Goal: Task Accomplishment & Management: Manage account settings

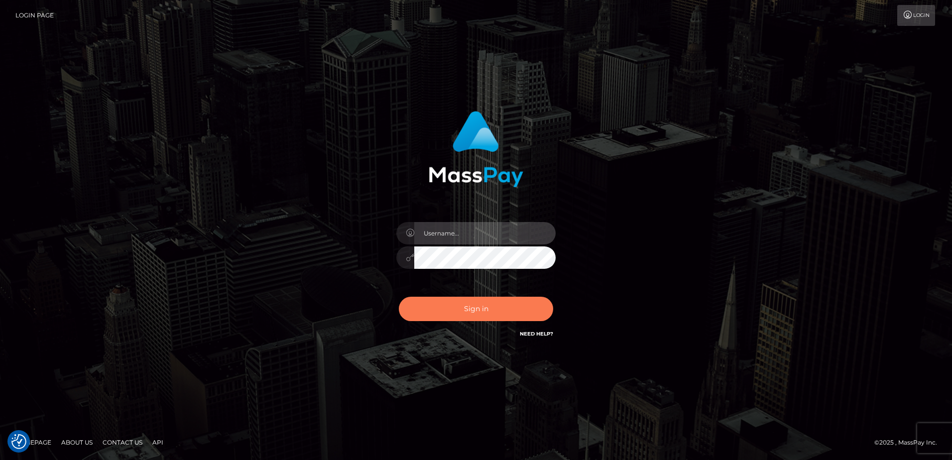
type input "Dan"
click at [477, 308] on button "Sign in" at bounding box center [476, 309] width 154 height 24
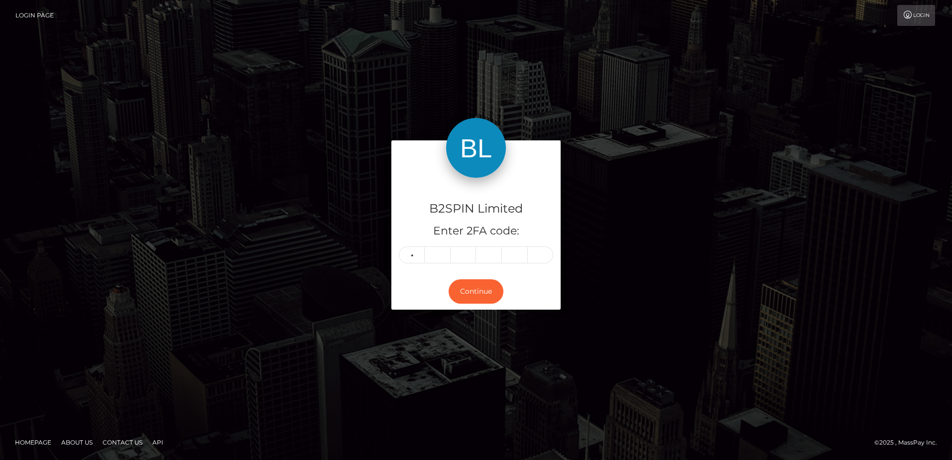
type input "0"
type input "9"
type input "5"
type input "7"
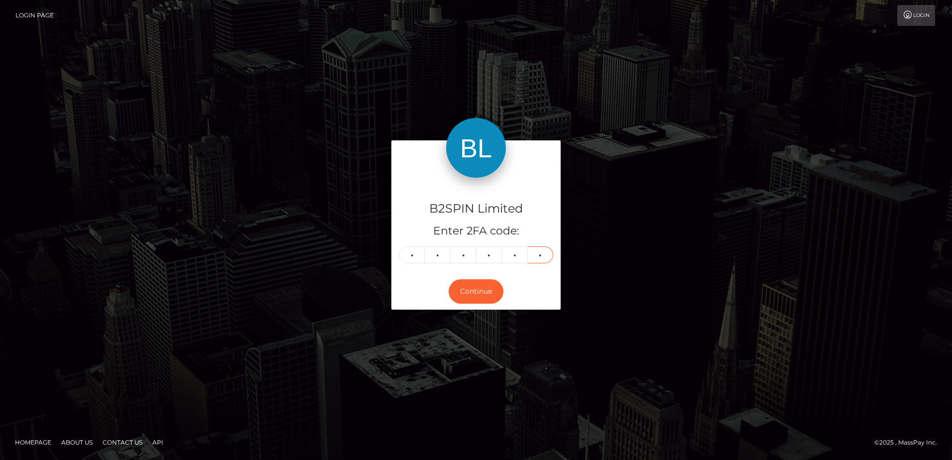
type input "6"
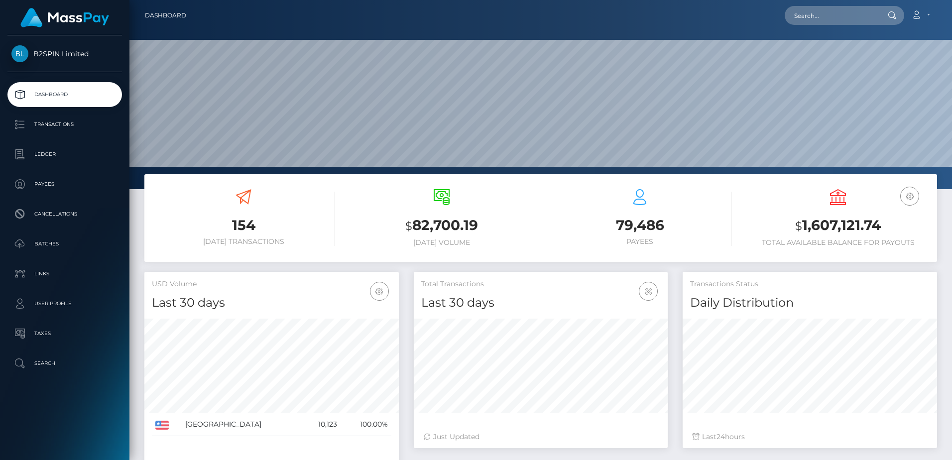
scroll to position [177, 254]
click at [65, 127] on p "Transactions" at bounding box center [64, 124] width 107 height 15
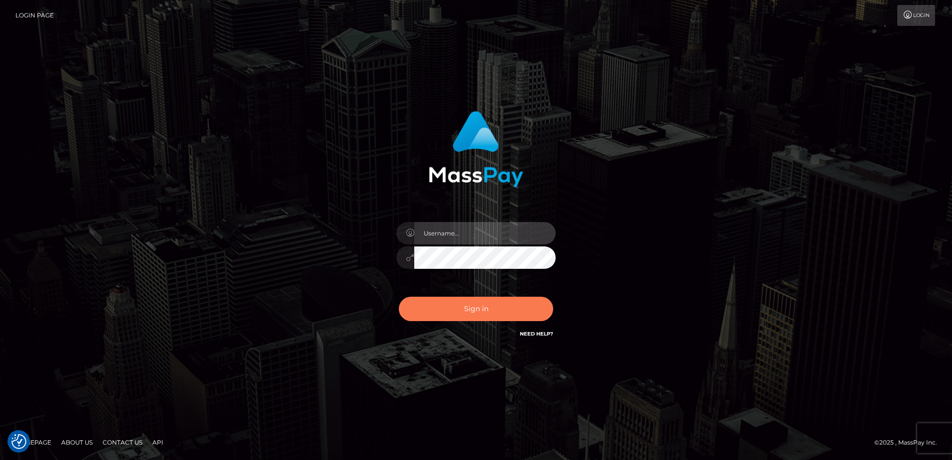
type input "[PERSON_NAME]"
click at [453, 314] on button "Sign in" at bounding box center [476, 309] width 154 height 24
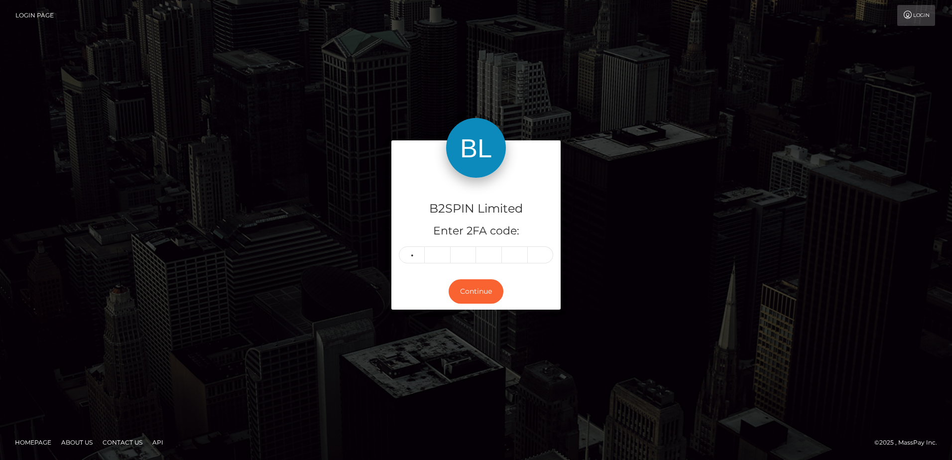
type input "1"
type input "0"
type input "8"
type input "4"
type input "3"
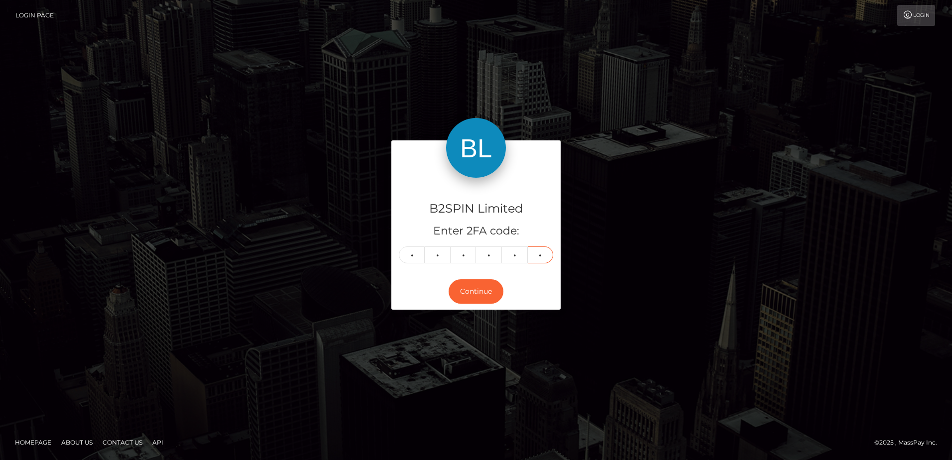
type input "2"
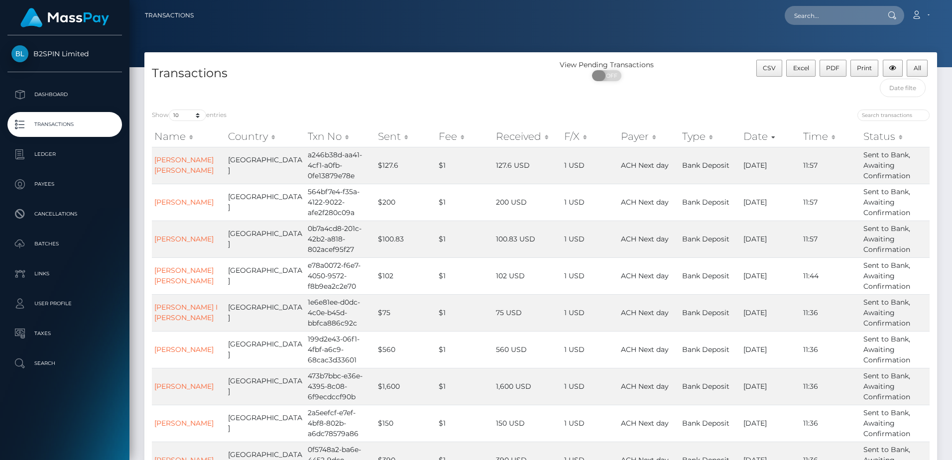
click at [604, 75] on span at bounding box center [598, 75] width 13 height 11
checkbox input "true"
click at [498, 79] on h4 "Transactions" at bounding box center [342, 73] width 381 height 17
click at [194, 121] on select "10 25 50 100 250 500 1,000 3,500" at bounding box center [187, 115] width 37 height 11
select select "3500"
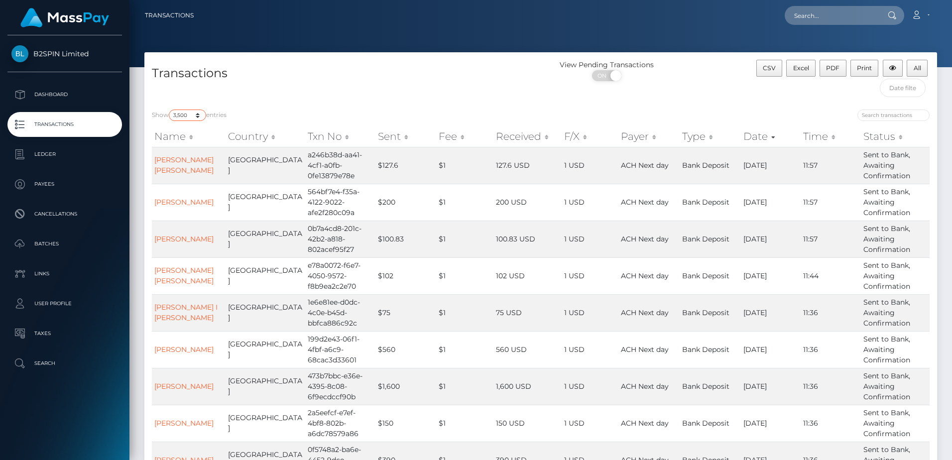
click at [170, 110] on select "10 25 50 100 250 500 1,000 3,500" at bounding box center [187, 115] width 37 height 11
click at [305, 221] on td "0b7a4cd8-201c-42b2-a818-802acef95f27" at bounding box center [340, 239] width 70 height 37
click at [420, 100] on div "Transactions" at bounding box center [342, 81] width 396 height 42
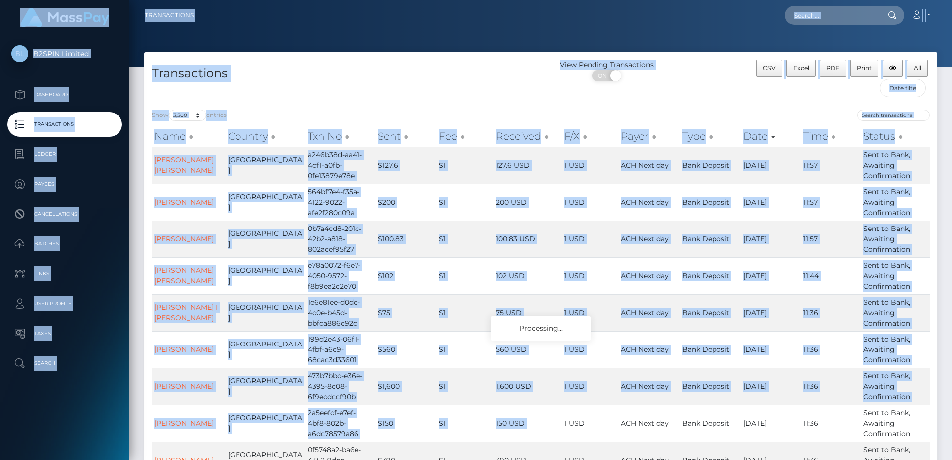
drag, startPoint x: 560, startPoint y: 445, endPoint x: 567, endPoint y: 475, distance: 30.8
click at [567, 460] on html "B2SPIN Limited Dashboard Transactions Ledger Payees Cancellations" at bounding box center [476, 230] width 952 height 460
drag, startPoint x: 567, startPoint y: 475, endPoint x: 466, endPoint y: 310, distance: 193.3
click at [468, 305] on td "$1" at bounding box center [465, 312] width 58 height 37
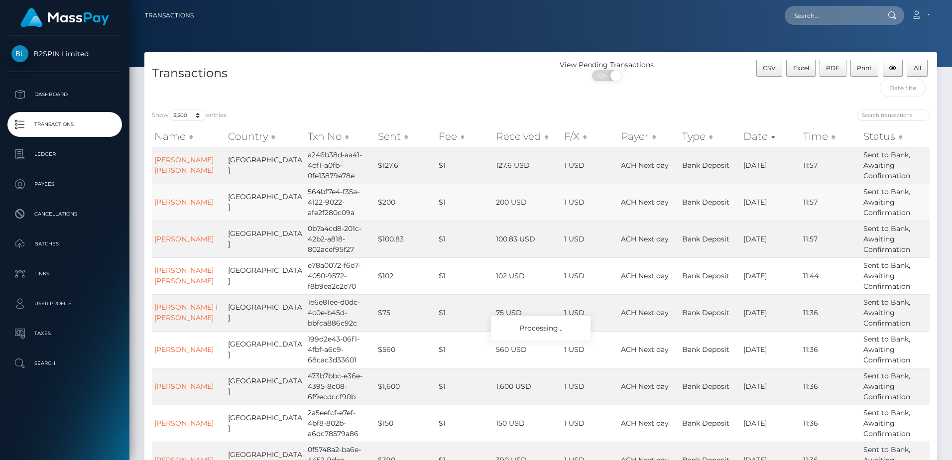
click at [251, 208] on td "United States" at bounding box center [266, 202] width 80 height 37
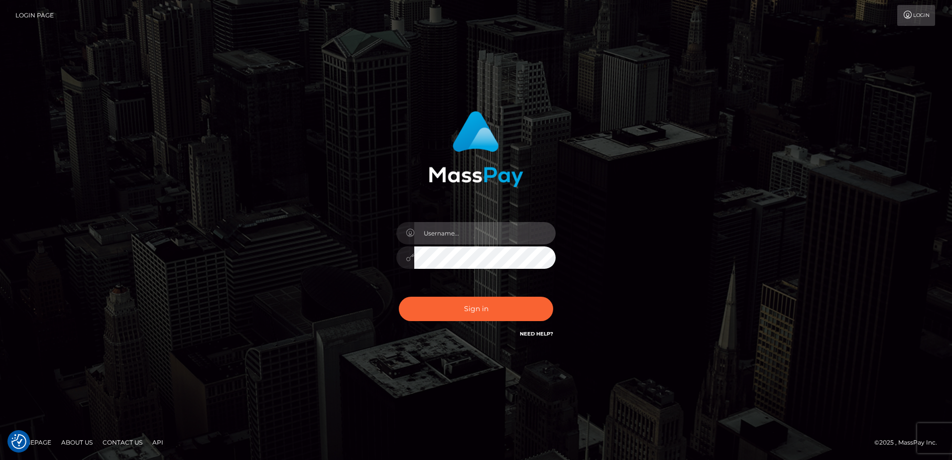
type input "Dan"
click at [251, 208] on div "Dan Sign in" at bounding box center [476, 230] width 568 height 253
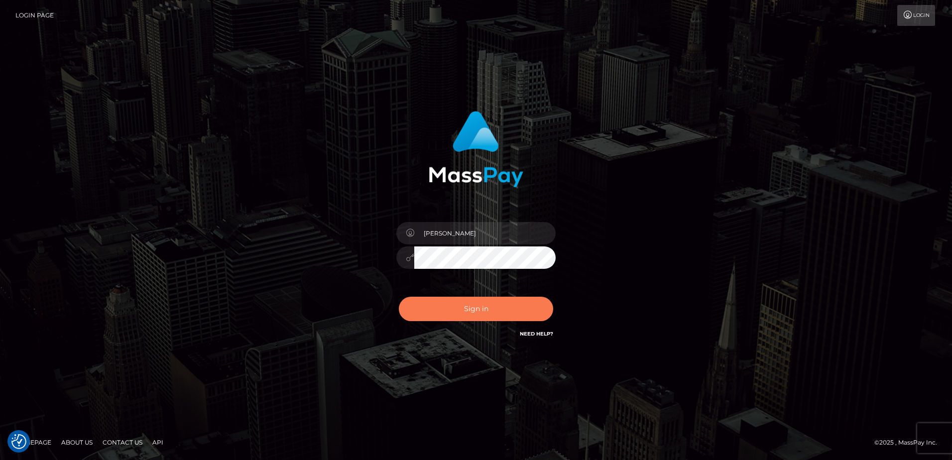
click at [464, 310] on button "Sign in" at bounding box center [476, 309] width 154 height 24
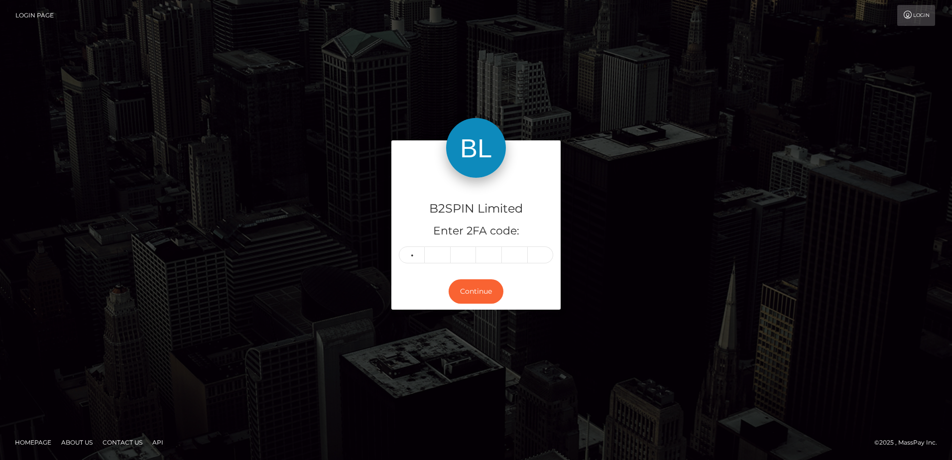
type input "8"
type input "3"
type input "8"
type input "1"
type input "2"
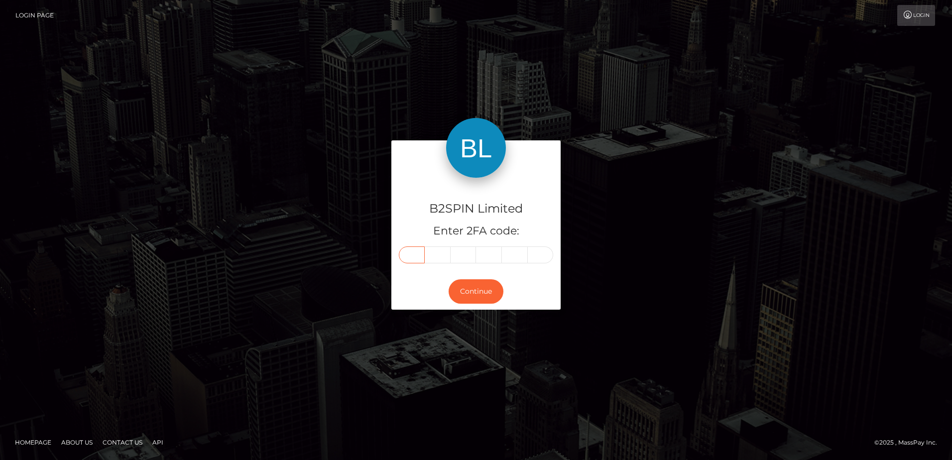
type input "8"
type input "3"
type input "8"
type input "1"
type input "2"
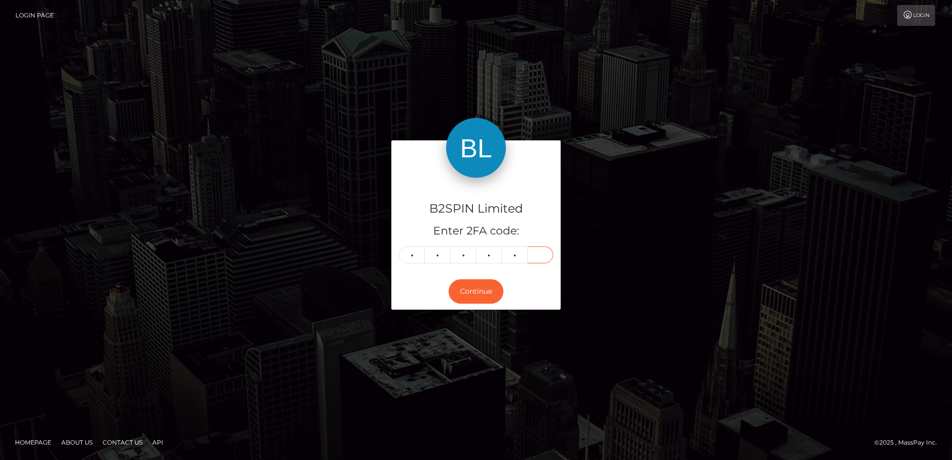
type input "6"
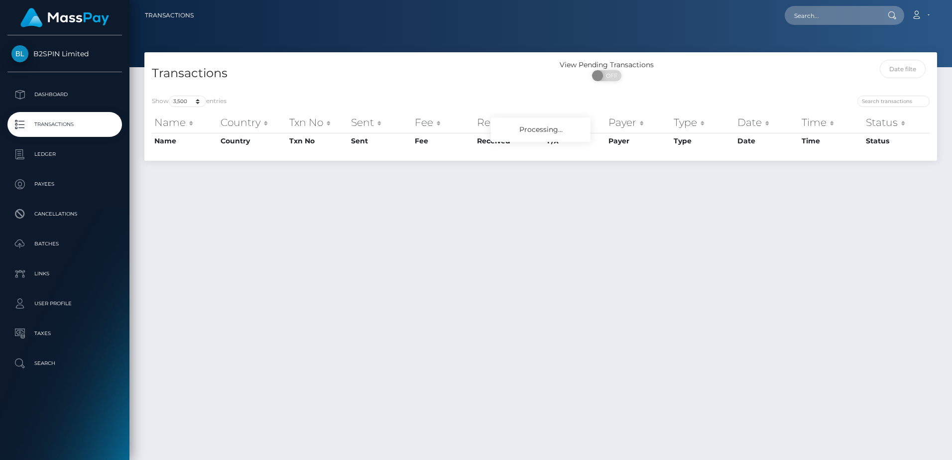
select select "3500"
click at [603, 76] on span at bounding box center [598, 75] width 13 height 11
checkbox input "true"
click at [466, 81] on h4 "Transactions" at bounding box center [342, 73] width 381 height 17
click at [193, 100] on select "10 25 50 100 250 500 1,000 3,500" at bounding box center [187, 101] width 37 height 11
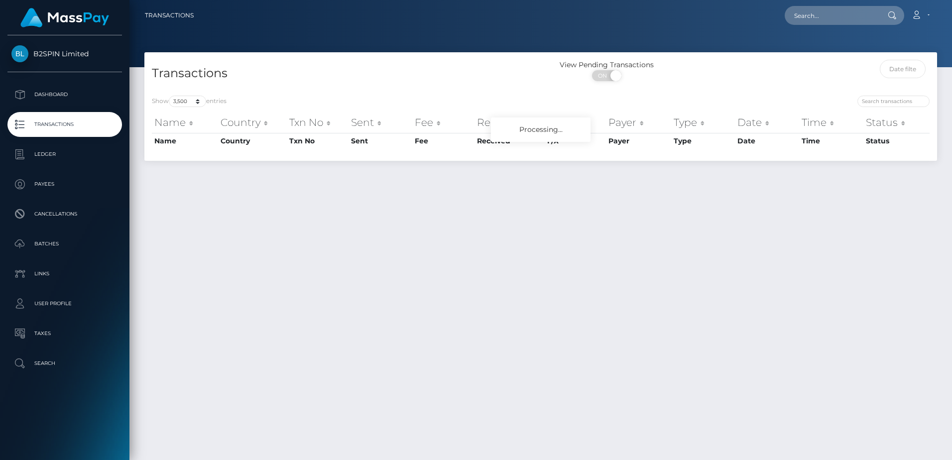
click at [313, 81] on h4 "Transactions" at bounding box center [342, 73] width 381 height 17
click at [462, 276] on div "Transactions View Pending Transactions ON OFF Show 10 25 50 100 250 500 1,000 3…" at bounding box center [540, 251] width 823 height 399
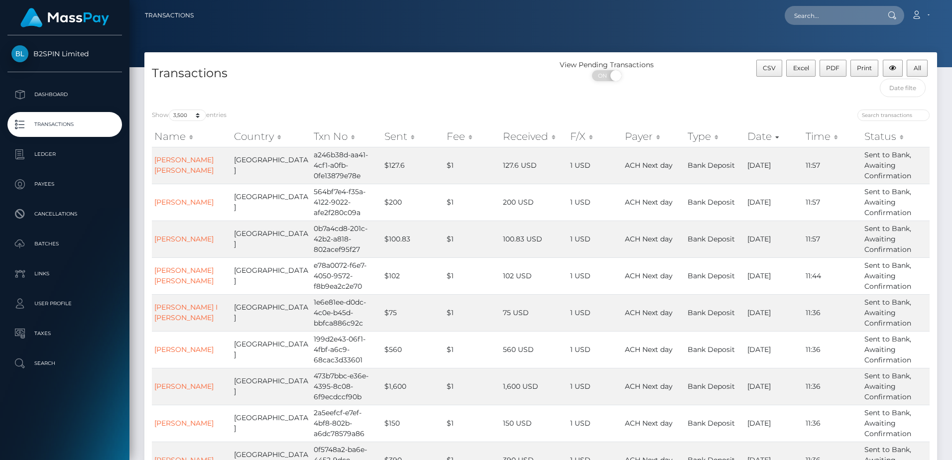
drag, startPoint x: 532, startPoint y: 264, endPoint x: 775, endPoint y: 116, distance: 284.7
click at [538, 262] on td "102 USD" at bounding box center [533, 275] width 67 height 37
click at [798, 65] on span "Excel" at bounding box center [801, 67] width 16 height 7
